Goal: Transaction & Acquisition: Purchase product/service

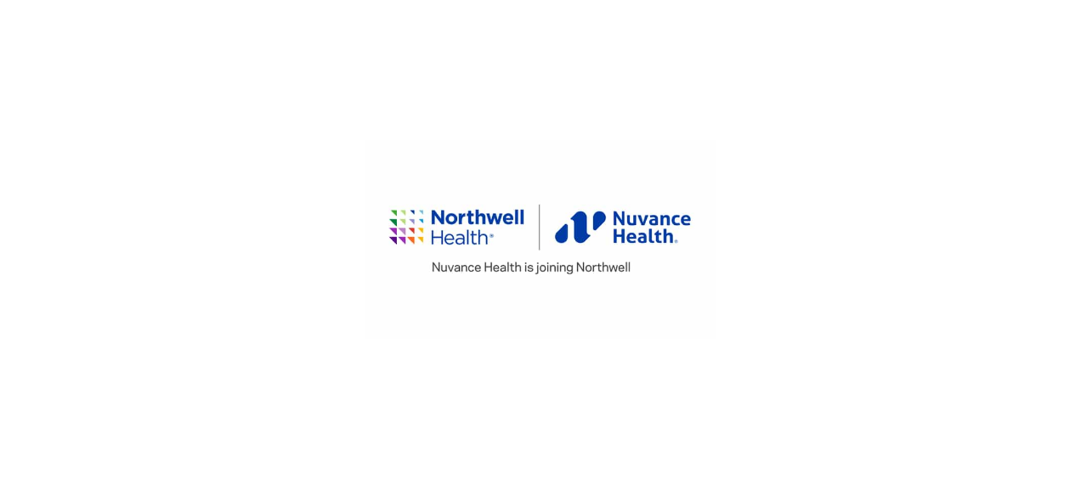
click at [958, 31] on html at bounding box center [540, 239] width 1081 height 479
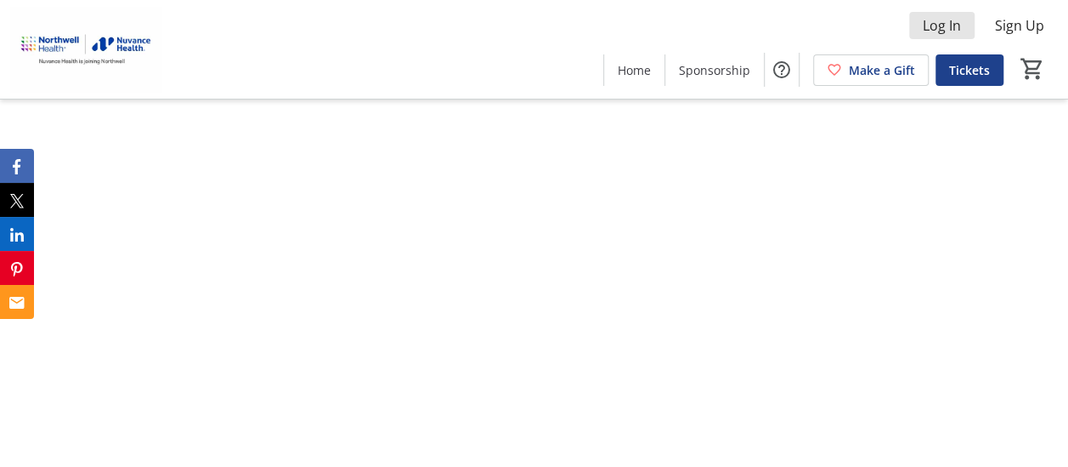
click at [958, 31] on span "Log In" at bounding box center [942, 25] width 38 height 20
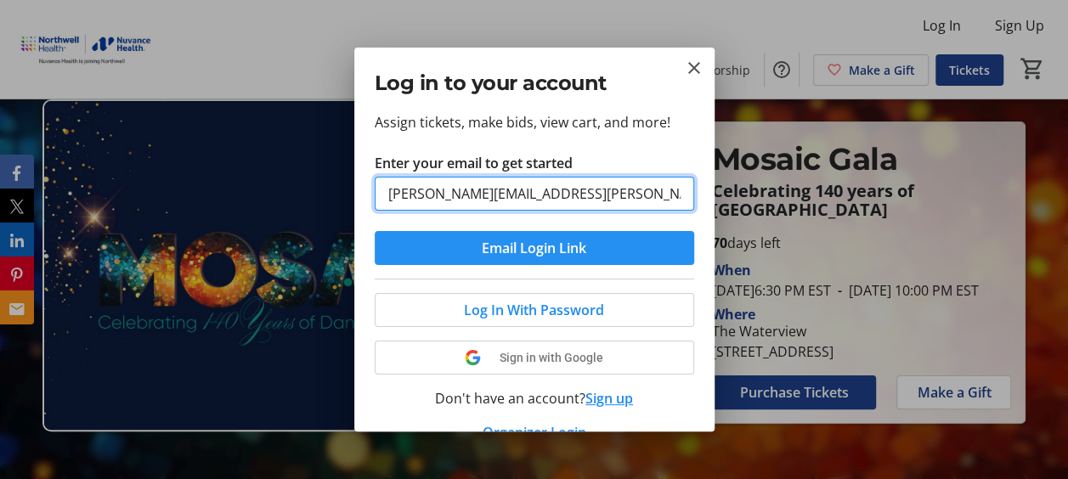
type input "[PERSON_NAME][EMAIL_ADDRESS][PERSON_NAME][DOMAIN_NAME]"
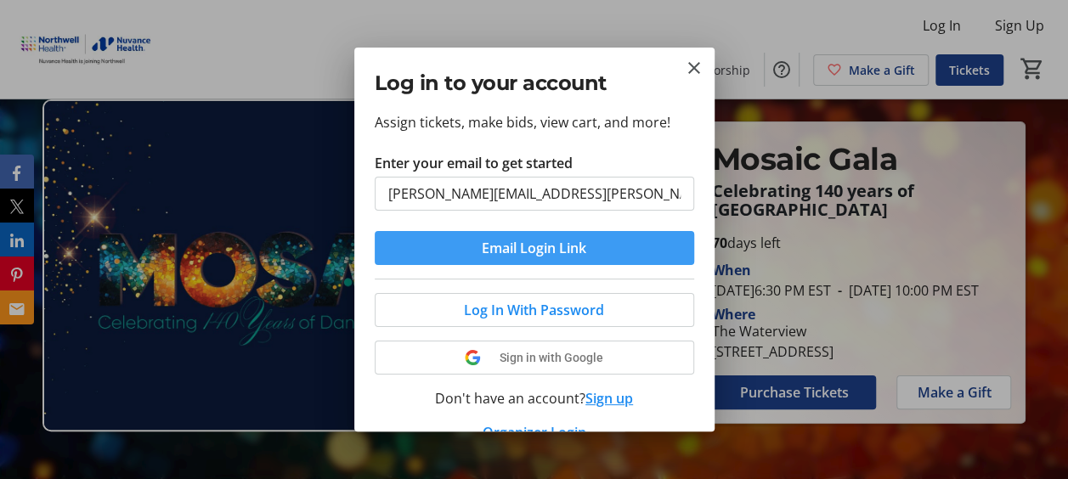
click at [539, 248] on span "Email Login Link" at bounding box center [534, 248] width 105 height 20
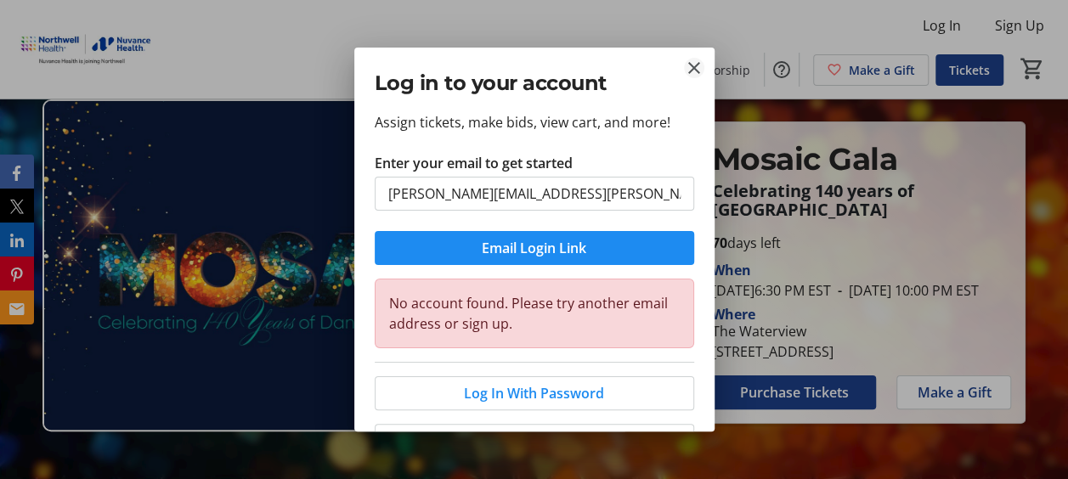
click at [694, 71] on mat-icon "Close" at bounding box center [694, 68] width 20 height 20
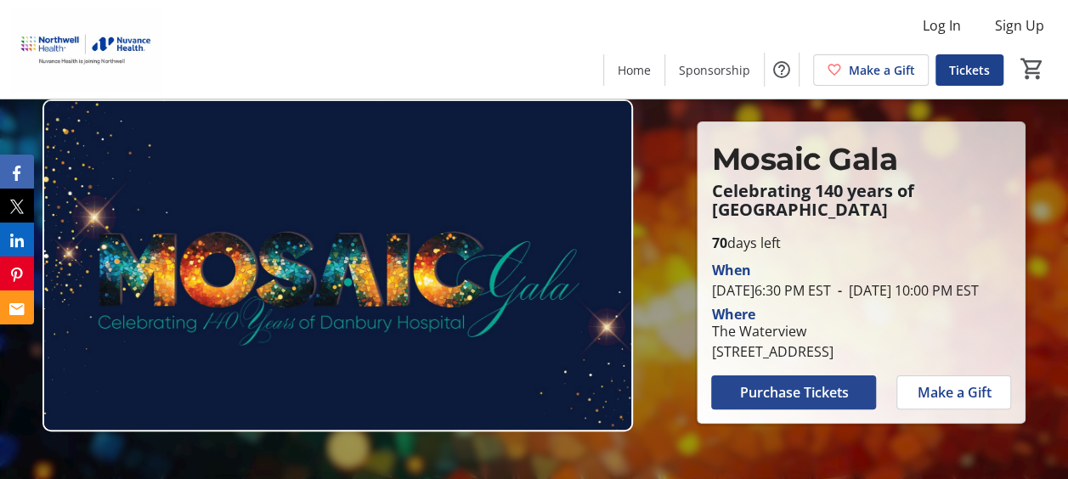
click at [791, 401] on span "Purchase Tickets" at bounding box center [793, 392] width 109 height 20
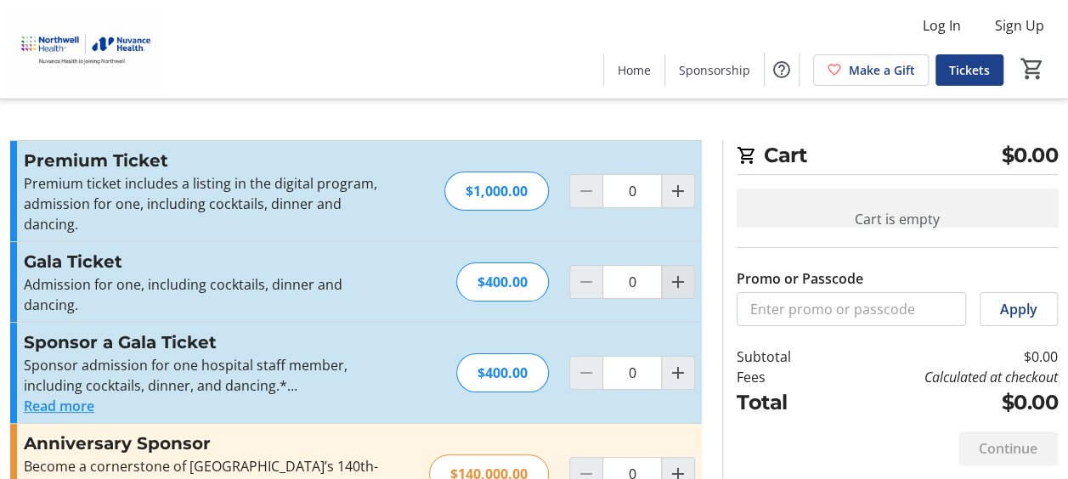
click at [683, 272] on mat-icon "Increment by one" at bounding box center [678, 282] width 20 height 20
type input "1"
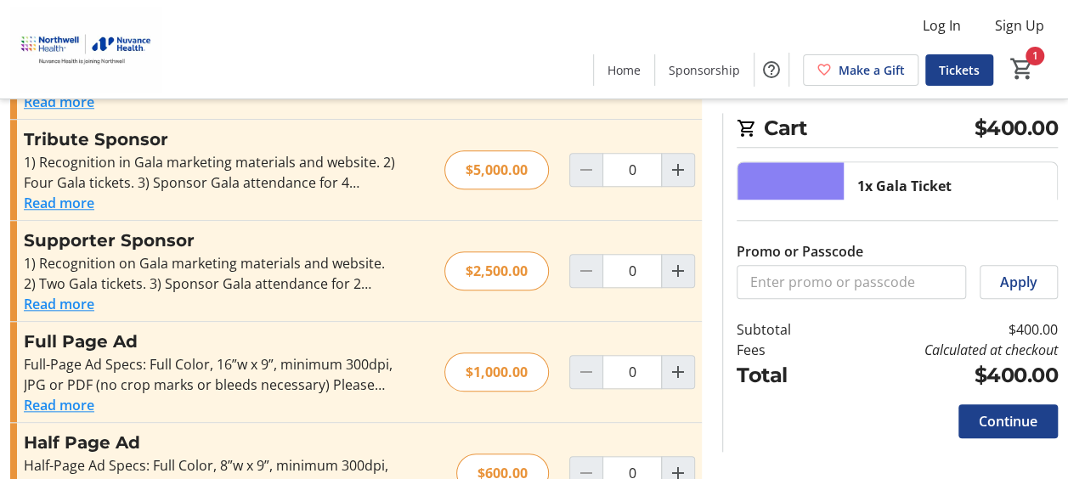
scroll to position [729, 0]
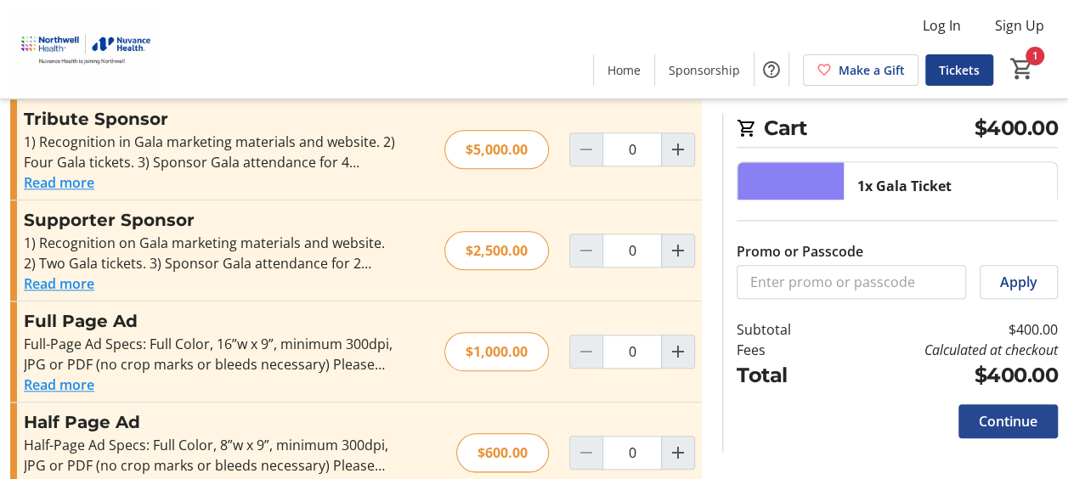
click at [1025, 422] on span "Continue" at bounding box center [1008, 421] width 59 height 20
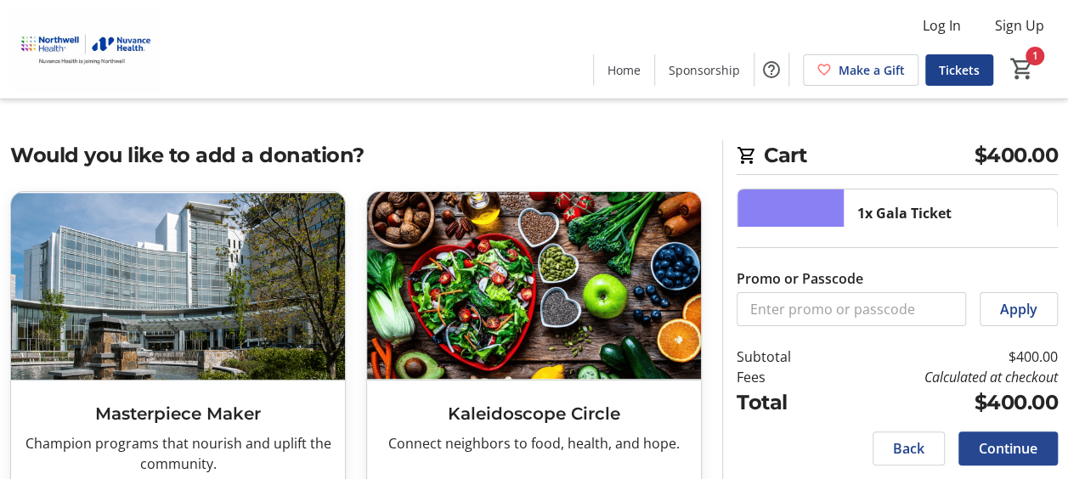
click at [997, 452] on span "Continue" at bounding box center [1008, 449] width 59 height 20
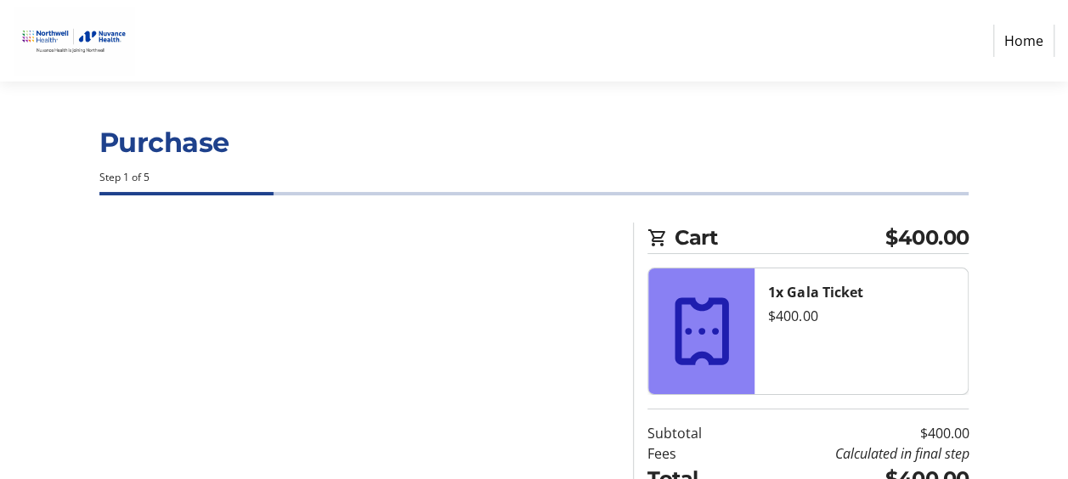
select select "US"
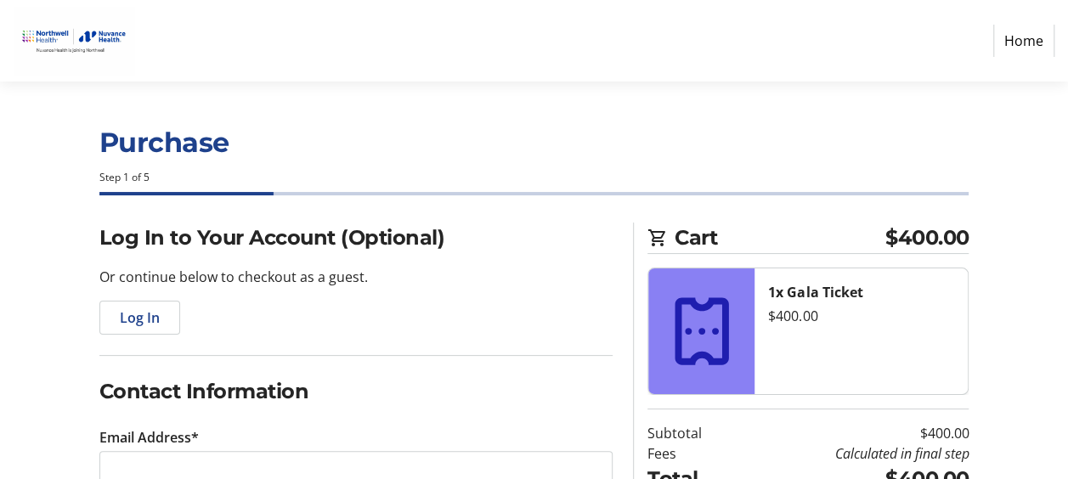
click at [780, 354] on div "1x Gala Ticket $400.00" at bounding box center [861, 332] width 213 height 126
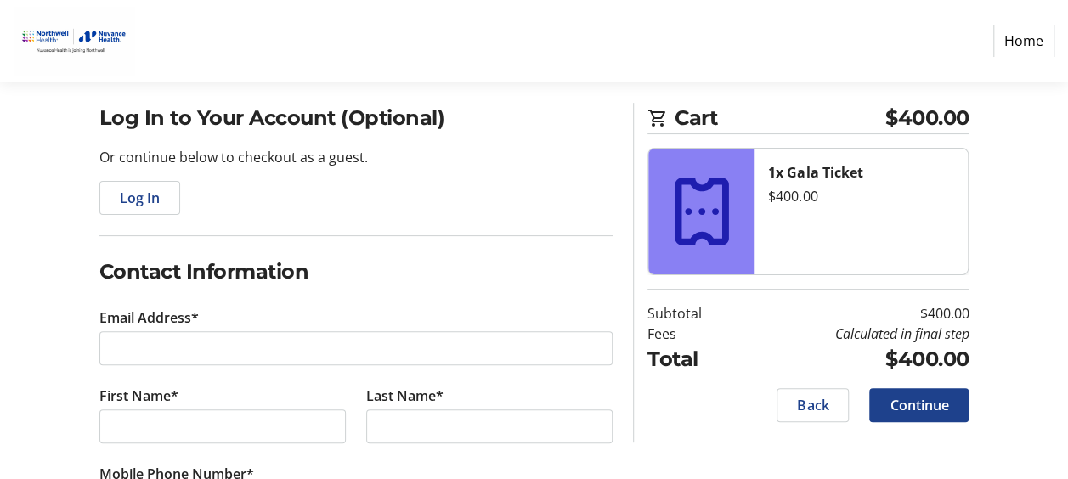
scroll to position [232, 0]
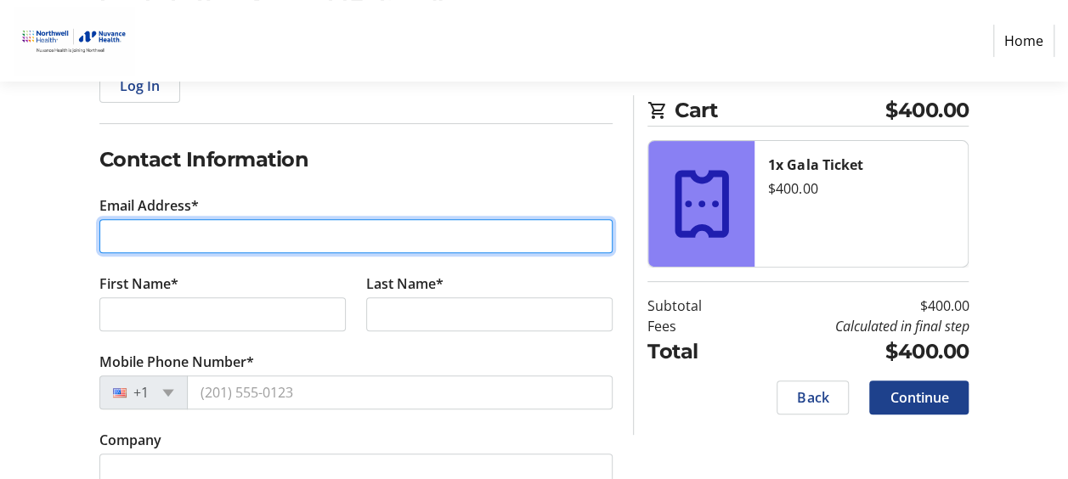
click at [203, 239] on input "Email Address*" at bounding box center [356, 236] width 514 height 34
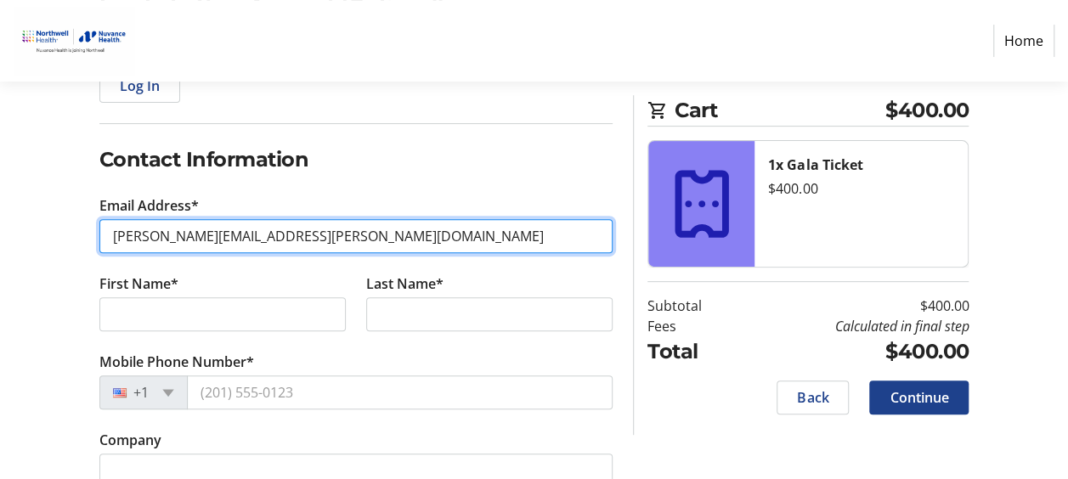
type input "[PERSON_NAME][EMAIL_ADDRESS][PERSON_NAME][DOMAIN_NAME]"
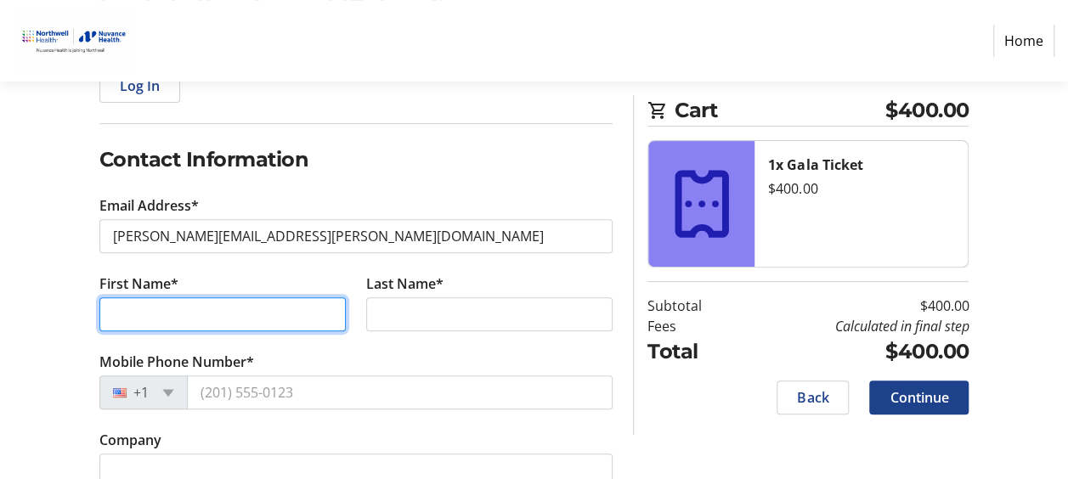
click at [209, 320] on input "First Name*" at bounding box center [222, 314] width 246 height 34
type input "[PERSON_NAME]"
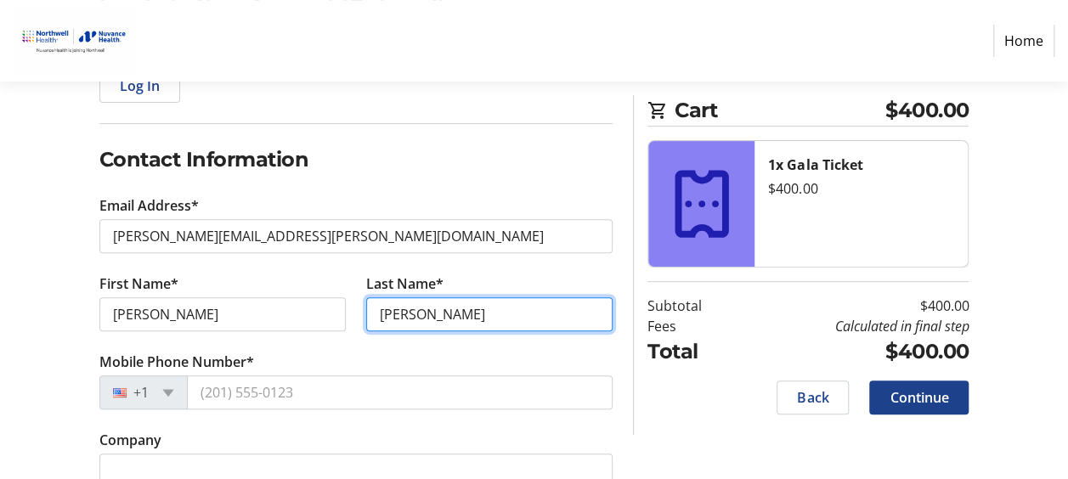
type input "[PERSON_NAME]"
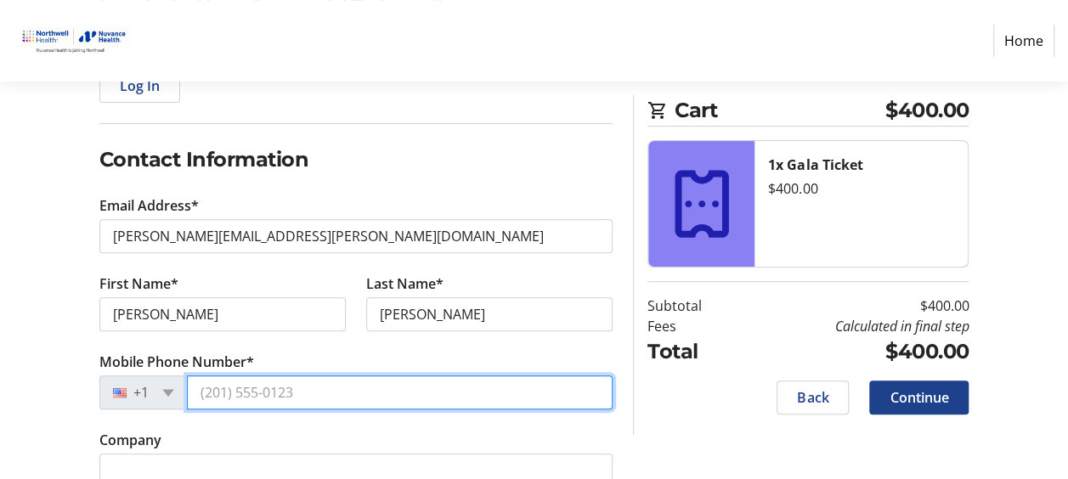
click at [304, 391] on input "Mobile Phone Number*" at bounding box center [400, 393] width 427 height 34
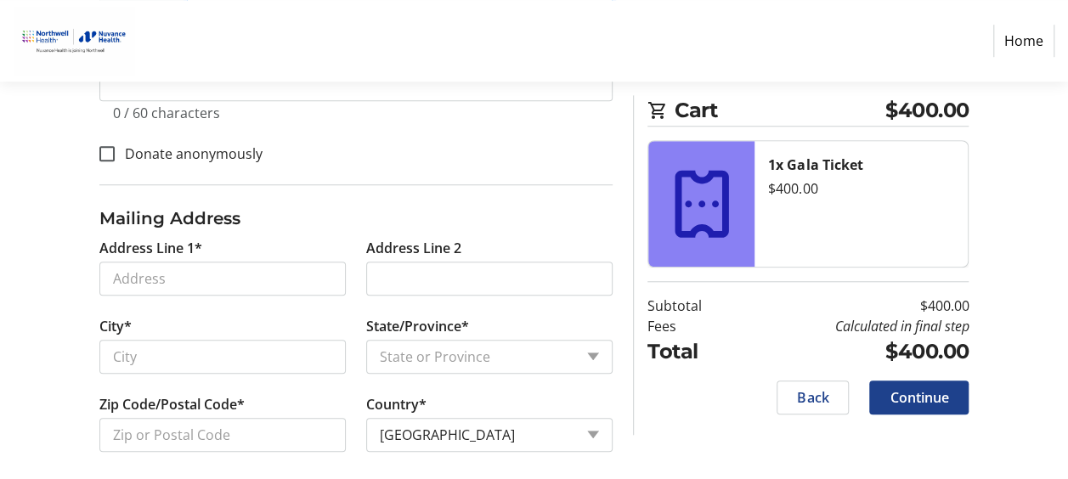
scroll to position [627, 0]
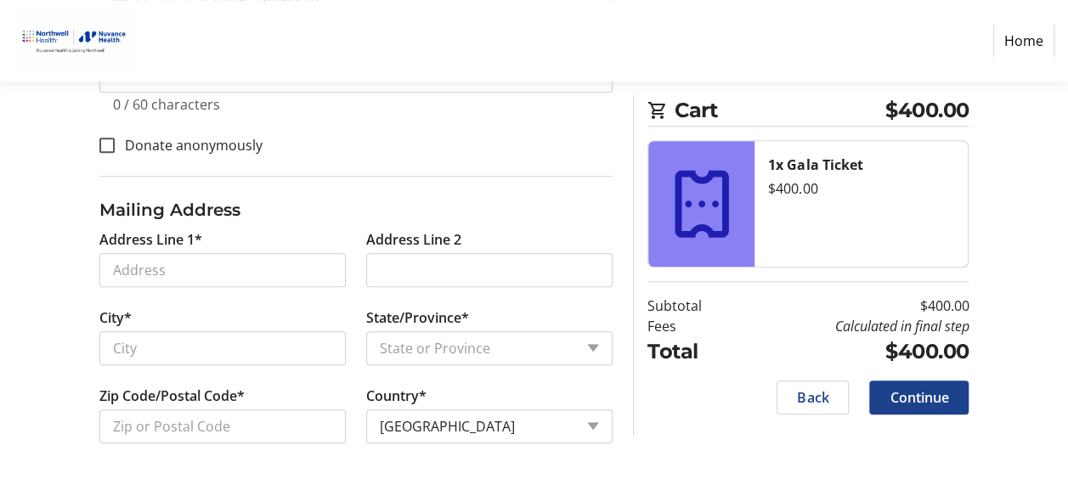
type input "[PHONE_NUMBER]"
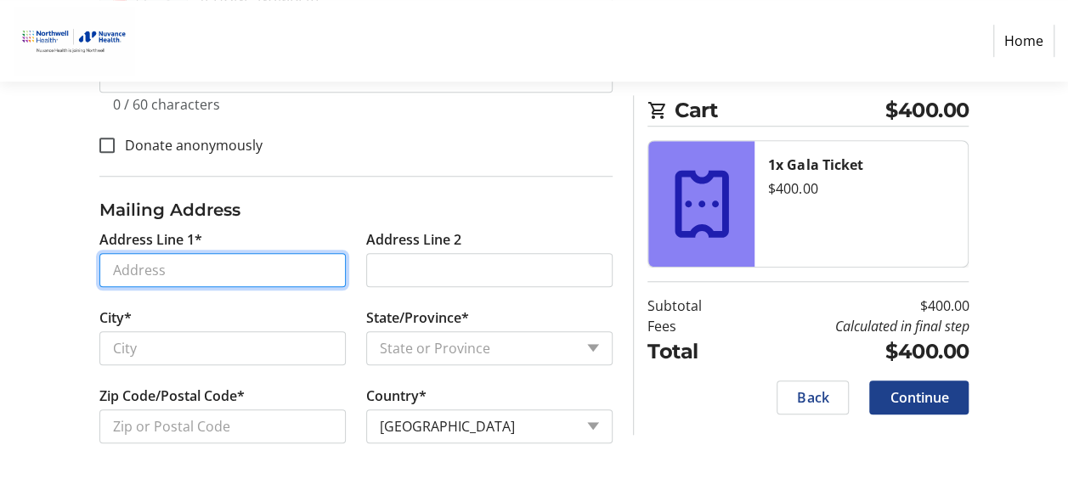
click at [187, 269] on input "Address Line 1*" at bounding box center [222, 270] width 246 height 34
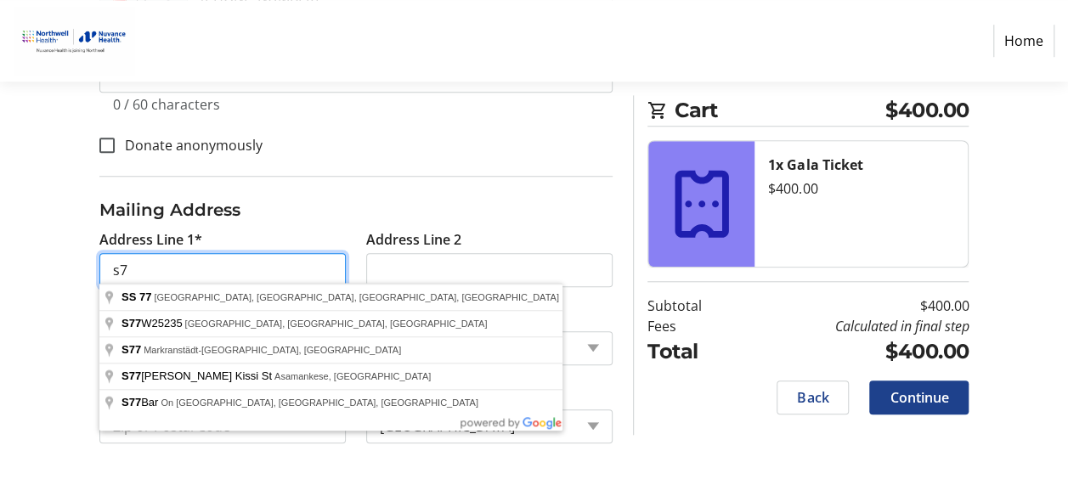
type input "s"
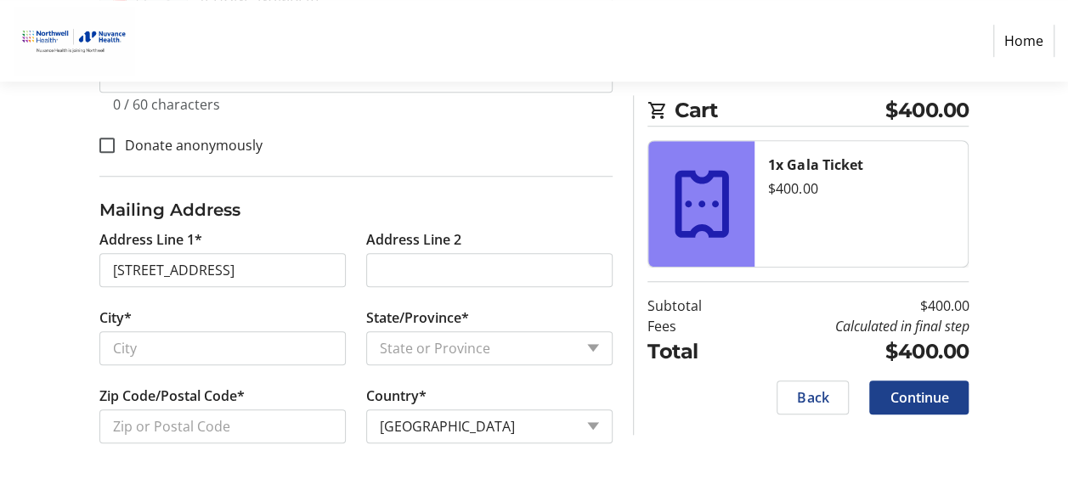
type input "[STREET_ADDRESS]"
type input "[GEOGRAPHIC_DATA]"
select select "CT"
type input "06902"
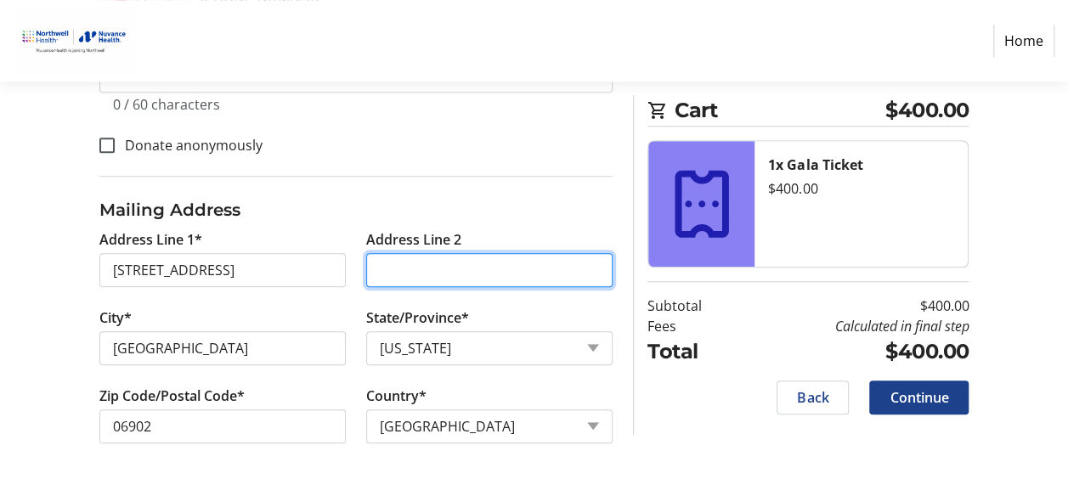
click at [430, 272] on input "Address Line 2" at bounding box center [489, 270] width 246 height 34
type input "Unit 65"
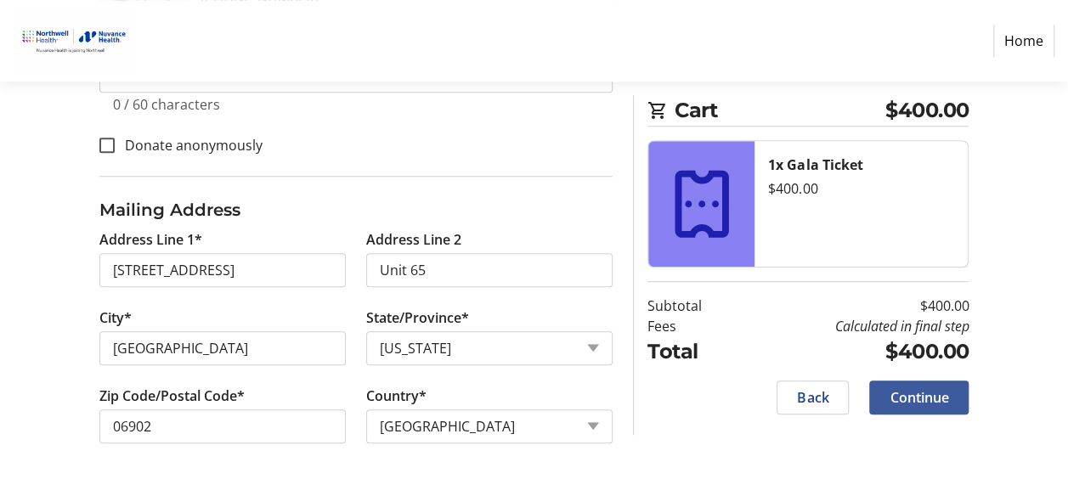
click at [935, 396] on span "Continue" at bounding box center [919, 398] width 59 height 20
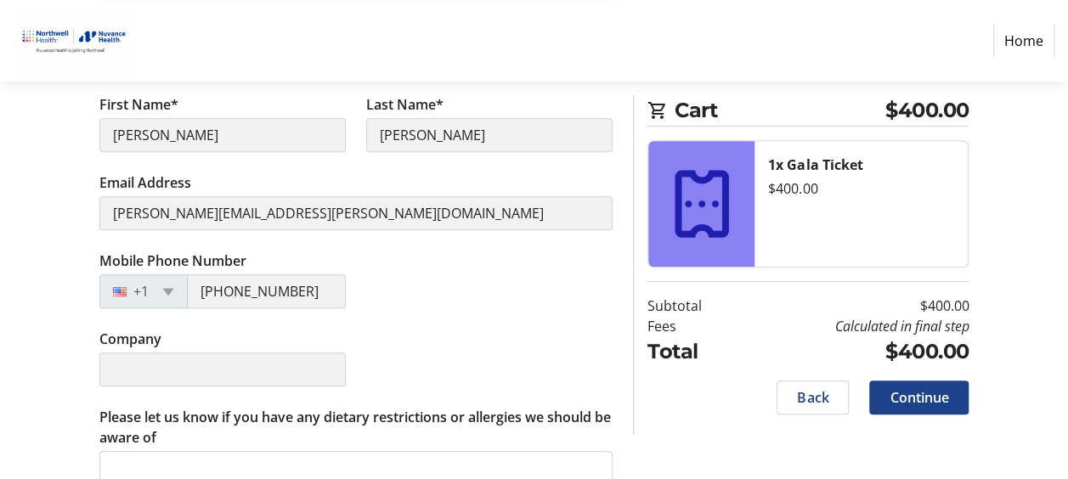
scroll to position [313, 0]
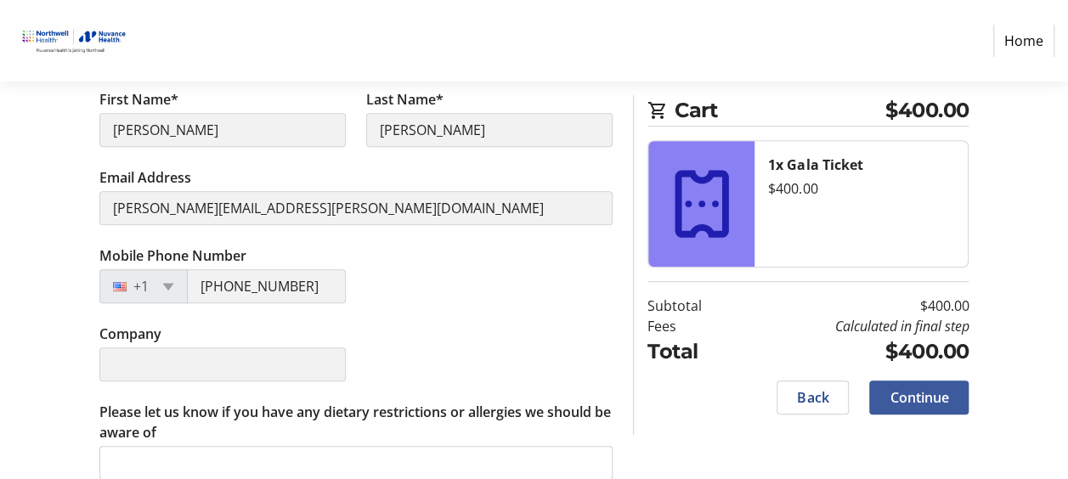
click at [913, 398] on span "Continue" at bounding box center [919, 398] width 59 height 20
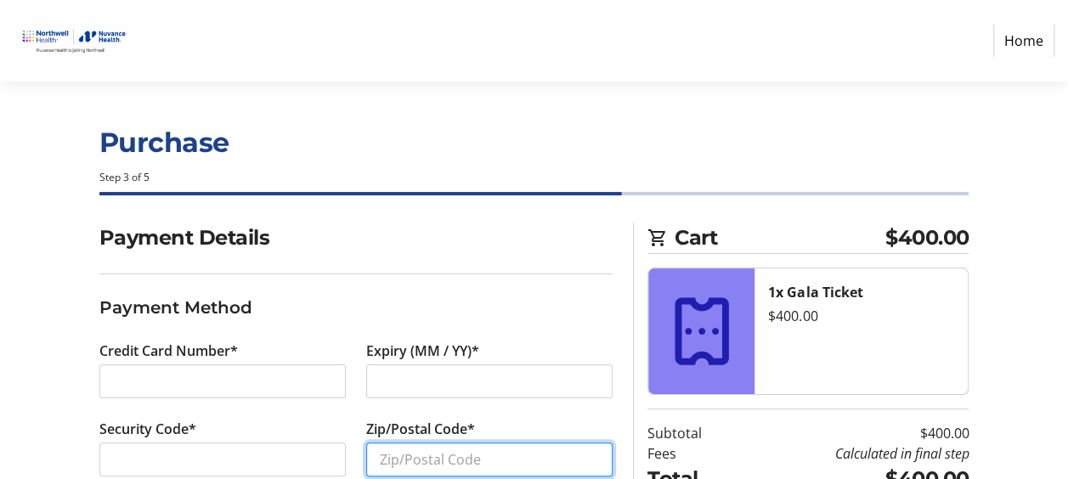
click at [391, 461] on input "Zip/Postal Code*" at bounding box center [489, 460] width 246 height 34
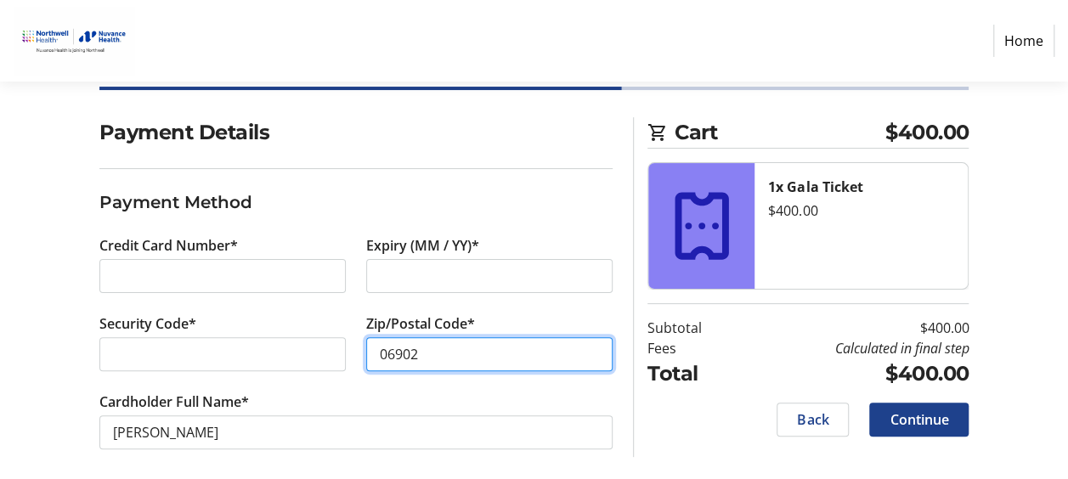
scroll to position [114, 0]
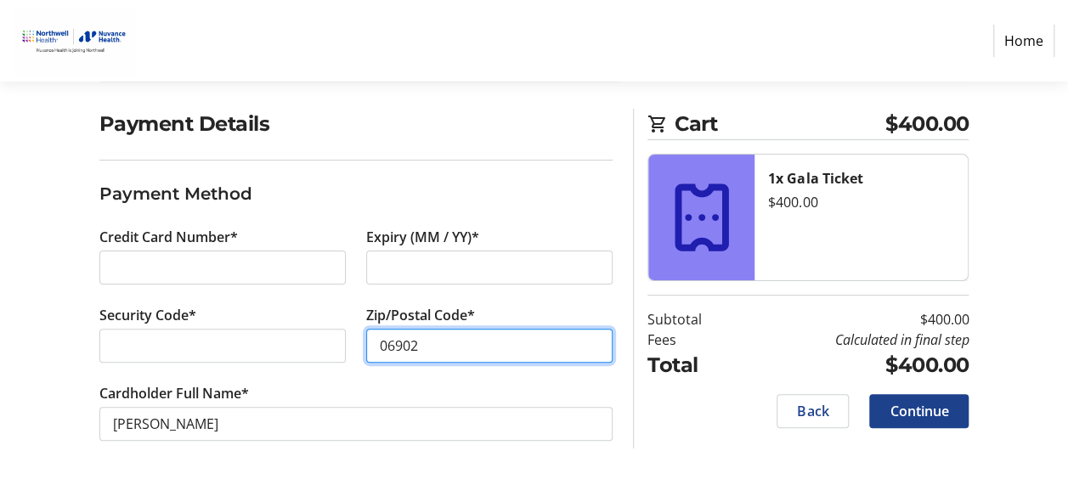
type input "06902"
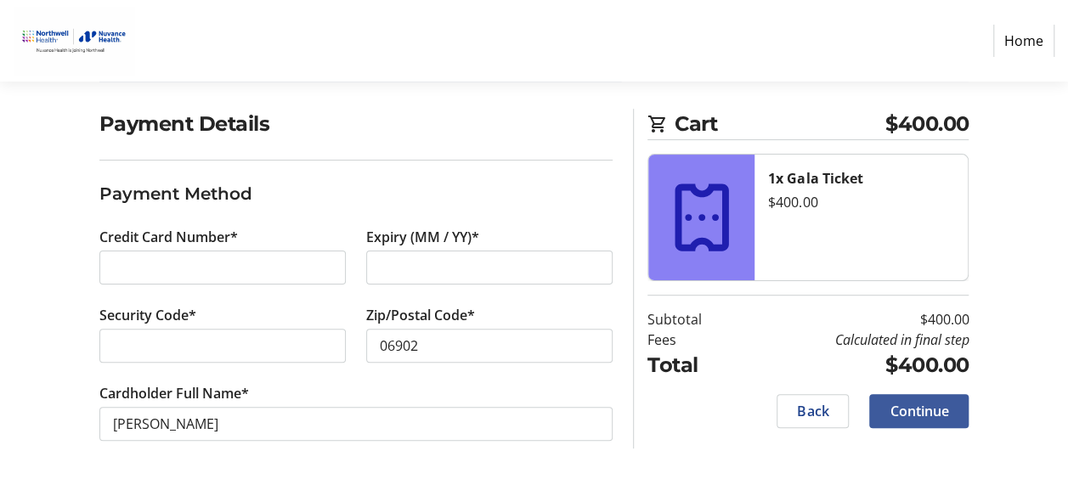
click at [903, 407] on span "Continue" at bounding box center [919, 411] width 59 height 20
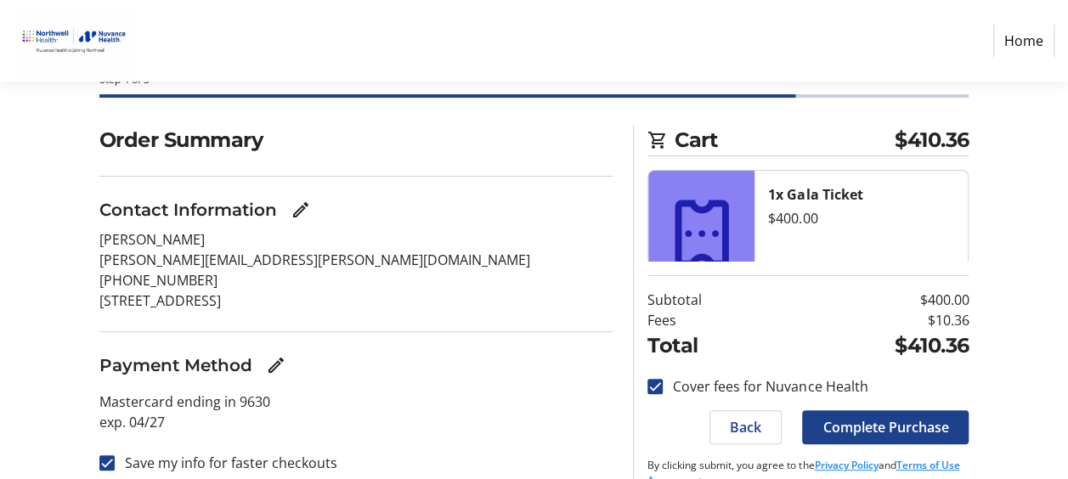
scroll to position [127, 0]
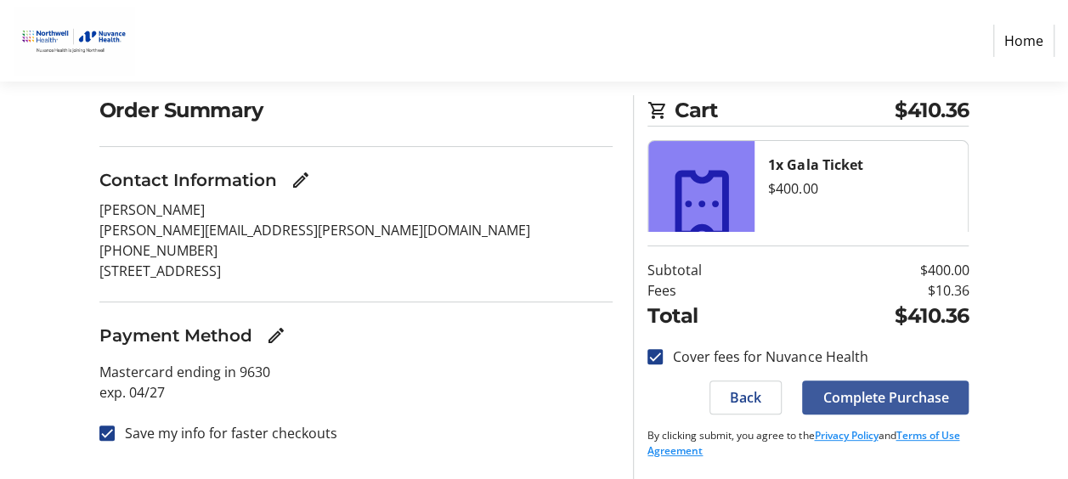
click at [858, 394] on span "Complete Purchase" at bounding box center [886, 398] width 126 height 20
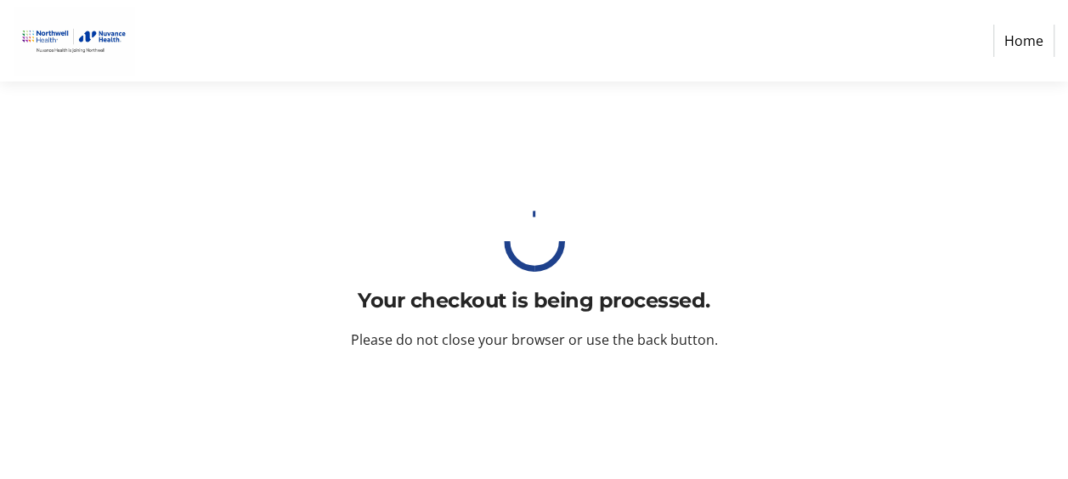
scroll to position [0, 0]
